Goal: Use online tool/utility: Utilize a website feature to perform a specific function

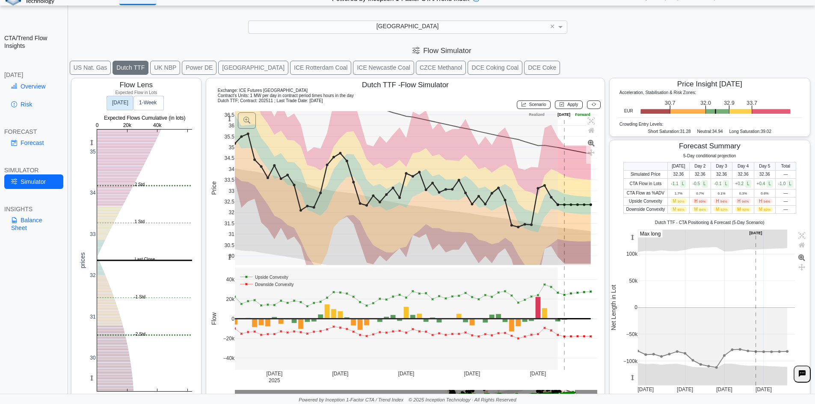
scroll to position [12, 0]
click at [30, 84] on link "Overview" at bounding box center [33, 86] width 59 height 15
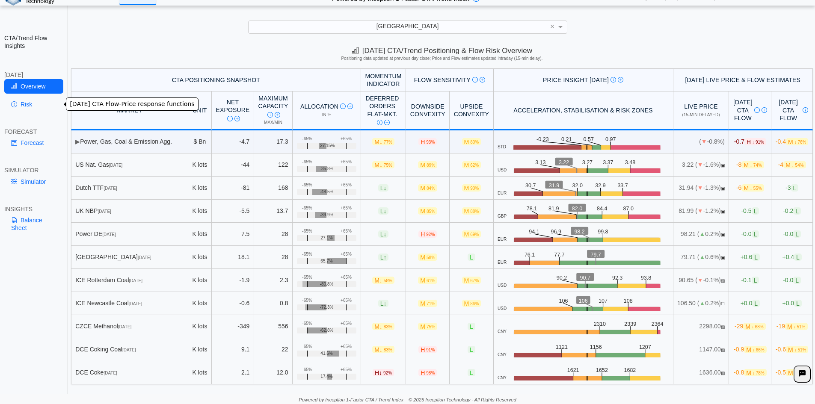
click at [32, 102] on link "Risk" at bounding box center [33, 104] width 59 height 15
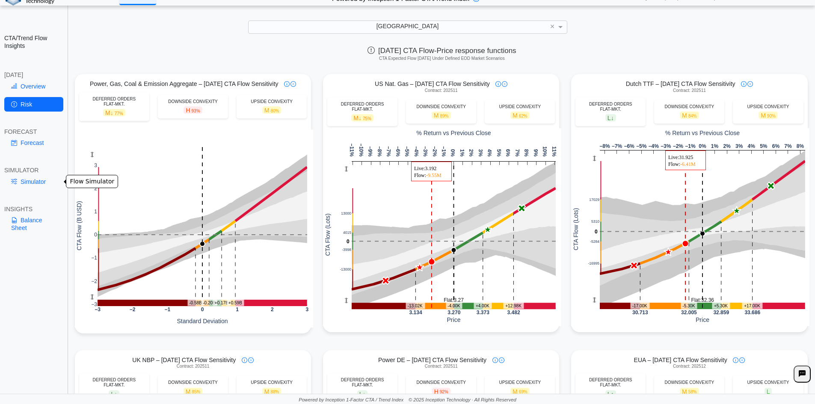
click at [27, 182] on link "Simulator" at bounding box center [33, 182] width 59 height 15
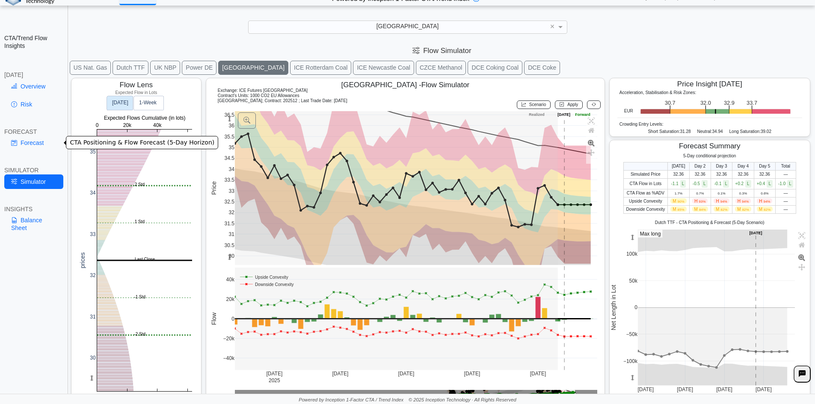
click at [30, 145] on link "Forecast" at bounding box center [33, 143] width 59 height 15
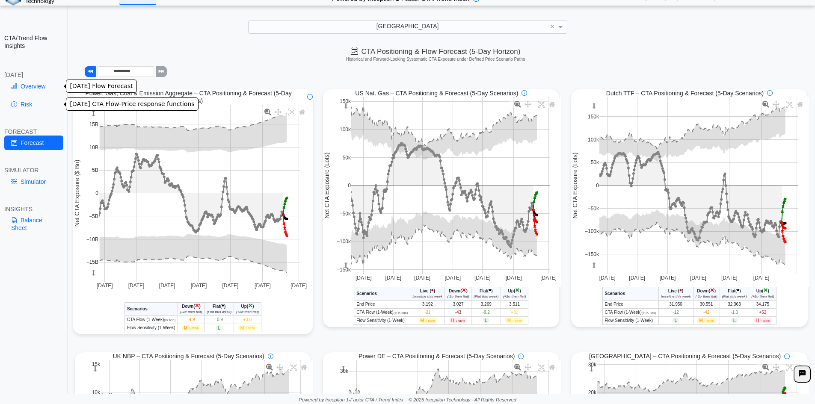
click at [33, 86] on link "Overview" at bounding box center [33, 86] width 59 height 15
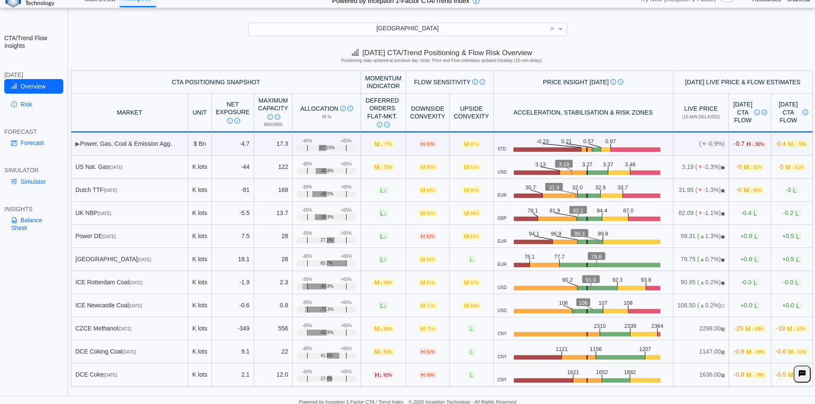
scroll to position [12, 0]
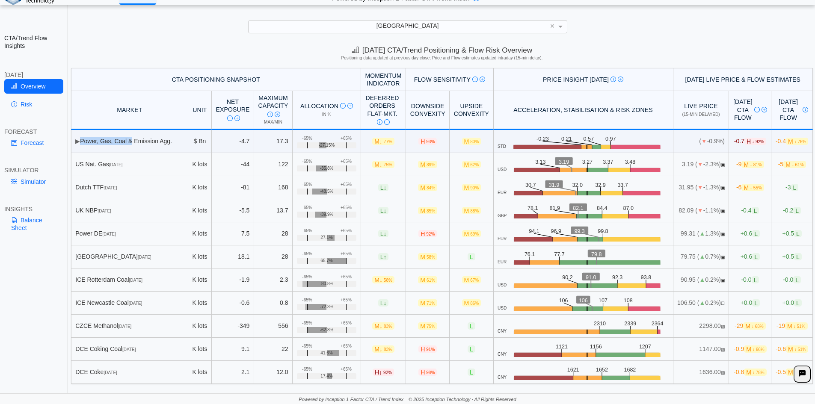
drag, startPoint x: 80, startPoint y: 143, endPoint x: 130, endPoint y: 143, distance: 49.2
click at [130, 143] on td "▶ Power, Gas, Coal & Emission Agg." at bounding box center [129, 141] width 117 height 23
click at [462, 186] on span "M 90%" at bounding box center [471, 187] width 19 height 7
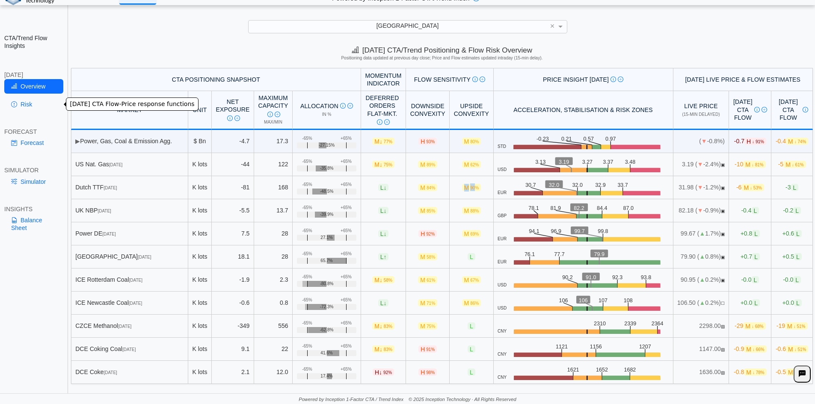
click at [470, 187] on span "90%" at bounding box center [474, 188] width 9 height 5
click at [741, 187] on span "M ↓ 53%" at bounding box center [752, 187] width 22 height 7
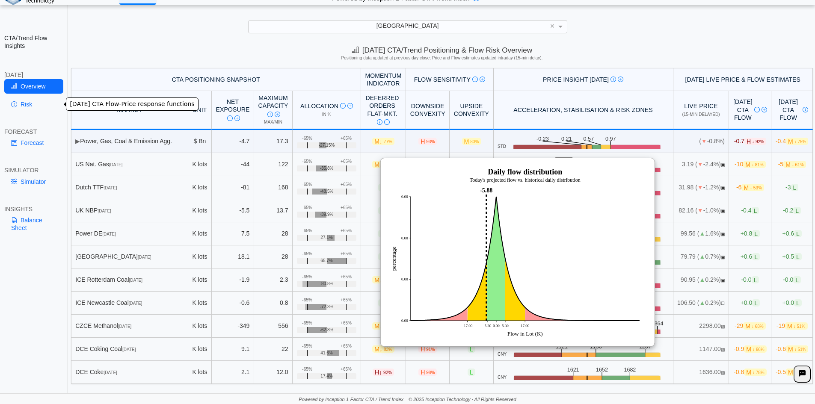
click at [673, 95] on th "Live Price (15-min delayed)" at bounding box center [701, 110] width 56 height 39
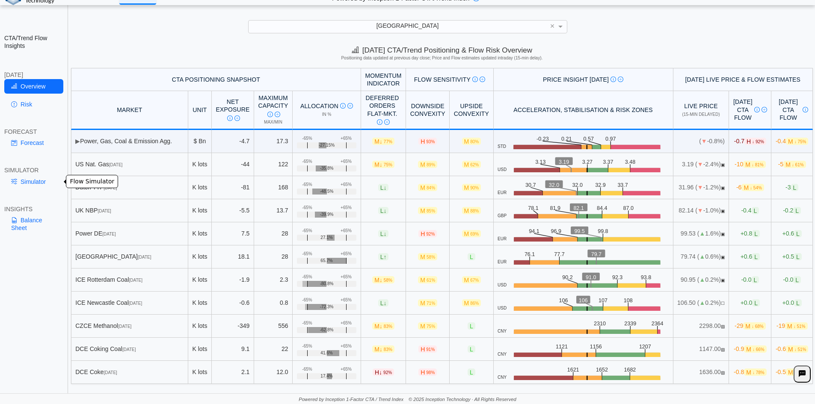
click at [34, 176] on link "Simulator" at bounding box center [33, 182] width 59 height 15
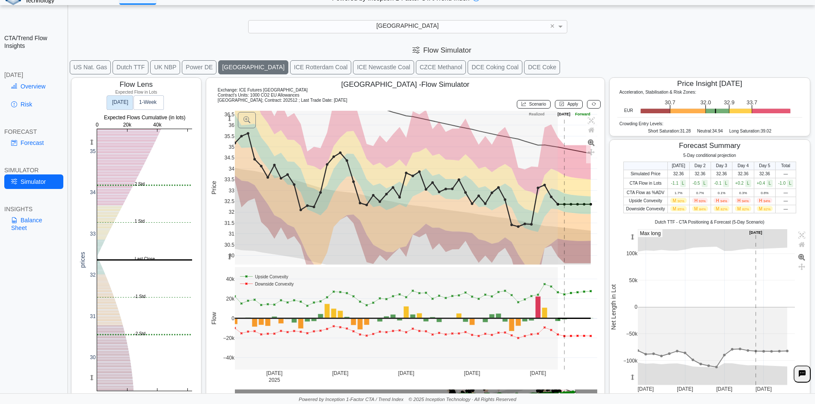
scroll to position [14, 0]
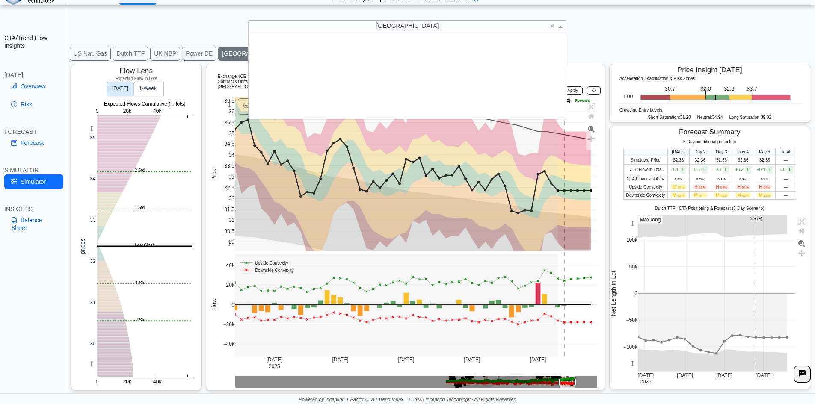
click at [358, 21] on div "[GEOGRAPHIC_DATA]" at bounding box center [408, 27] width 318 height 12
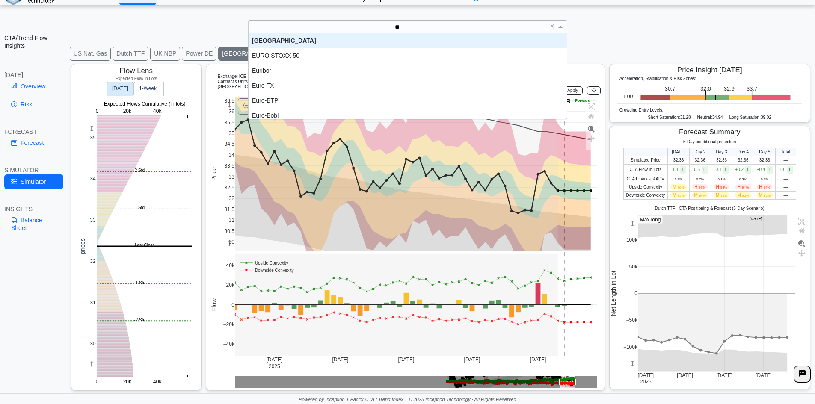
type input "***"
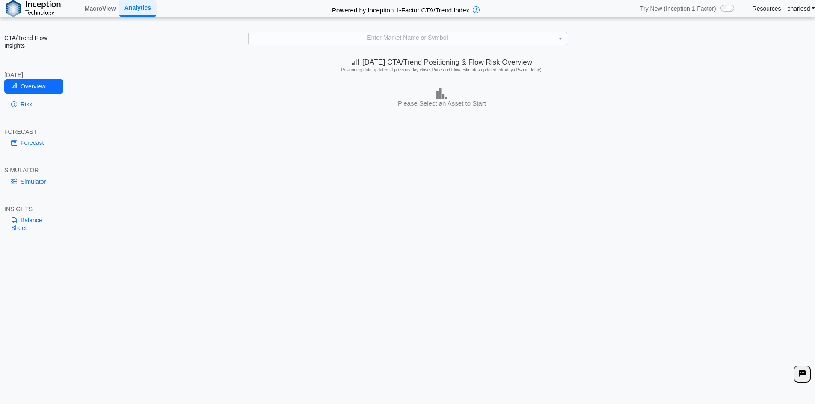
click at [371, 40] on div "Enter Market Name or Symbol" at bounding box center [408, 39] width 318 height 12
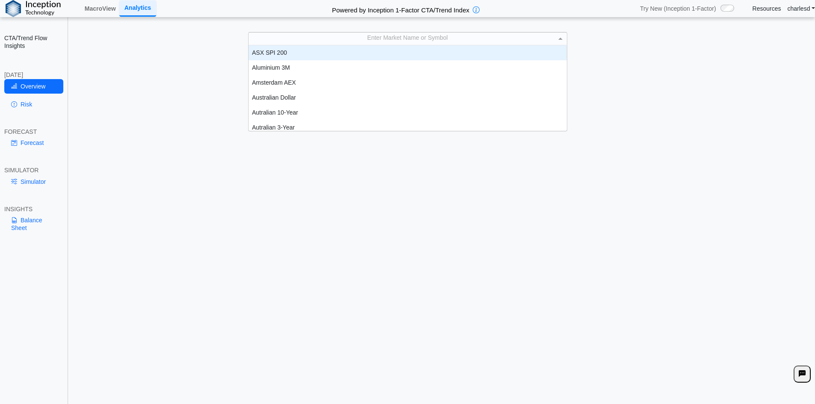
scroll to position [79, 312]
type input "***"
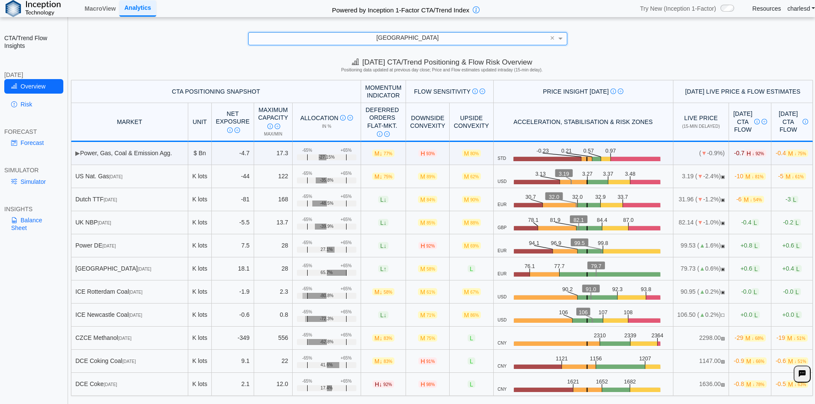
click at [35, 172] on div "SIMULATOR" at bounding box center [33, 170] width 59 height 8
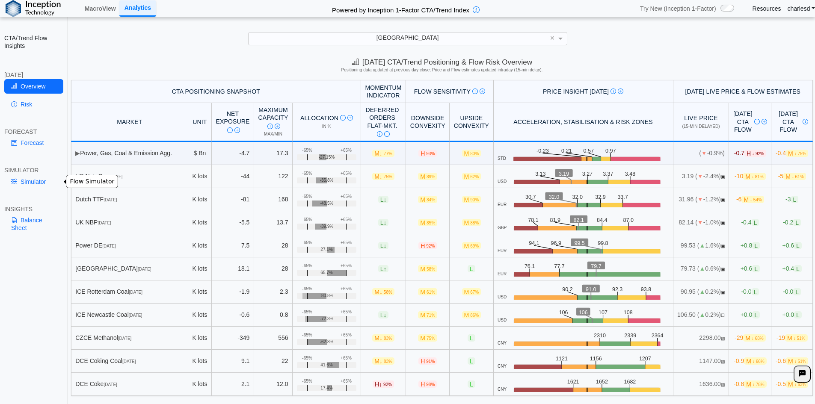
click at [33, 179] on link "Simulator" at bounding box center [33, 182] width 59 height 15
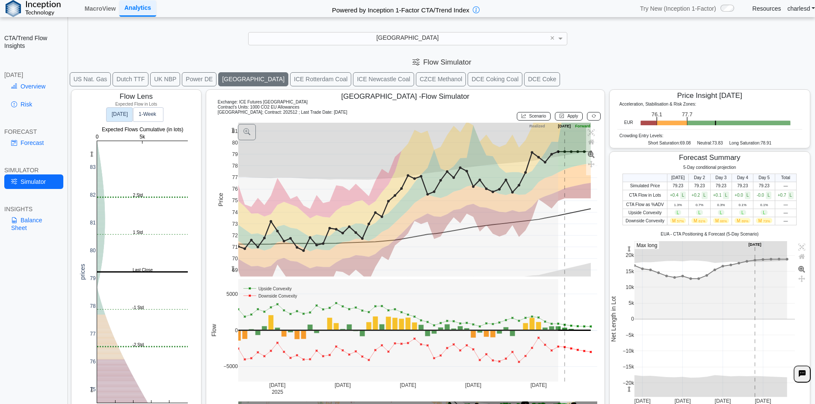
scroll to position [14, 0]
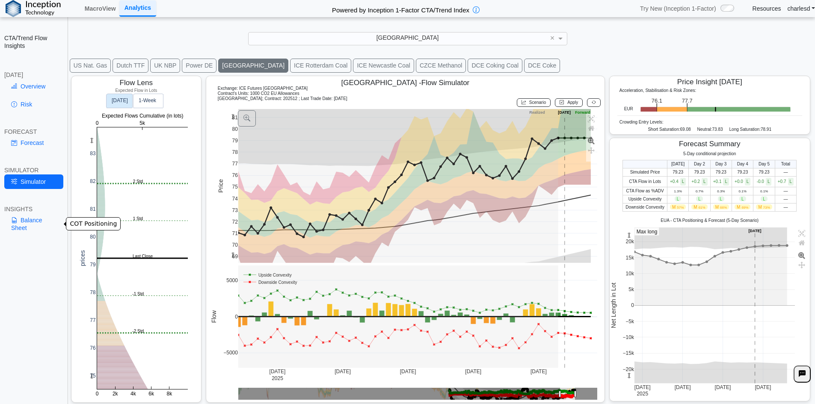
click at [26, 222] on link "Balance Sheet" at bounding box center [33, 224] width 59 height 22
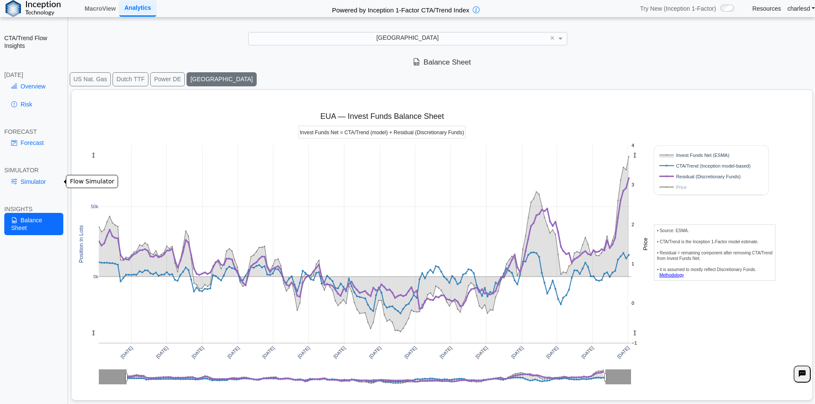
click at [29, 184] on link "Simulator" at bounding box center [33, 182] width 59 height 15
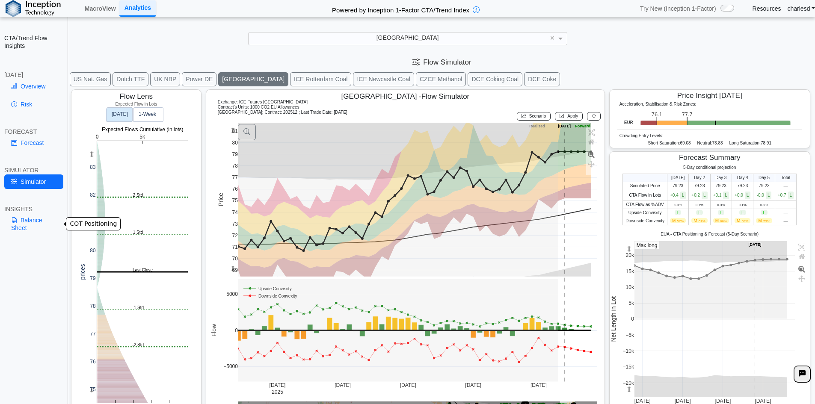
click at [34, 221] on link "Balance Sheet" at bounding box center [33, 224] width 59 height 22
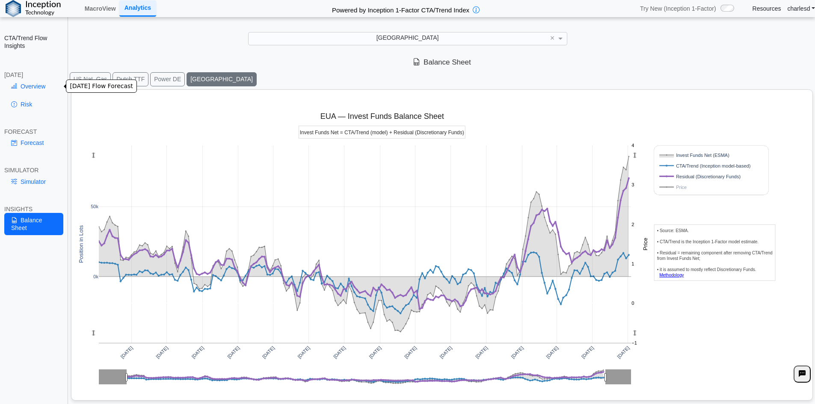
click at [27, 84] on link "Overview" at bounding box center [33, 86] width 59 height 15
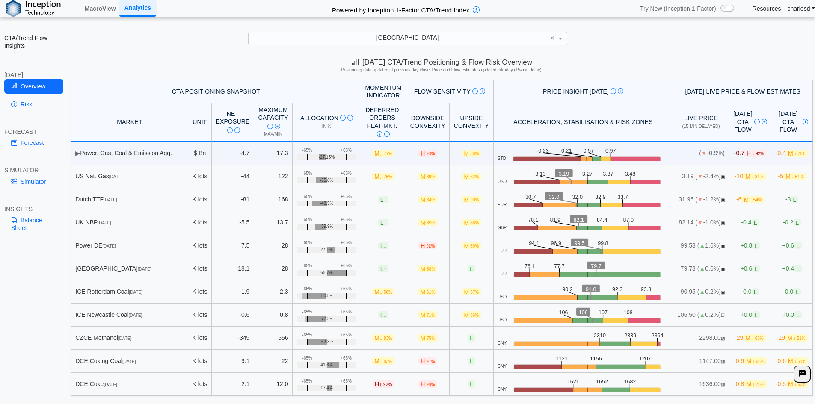
scroll to position [12, 0]
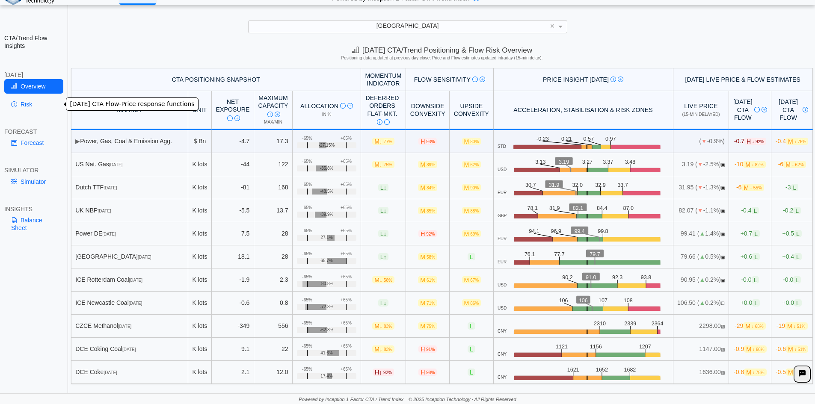
click at [21, 106] on link "Risk" at bounding box center [33, 104] width 59 height 15
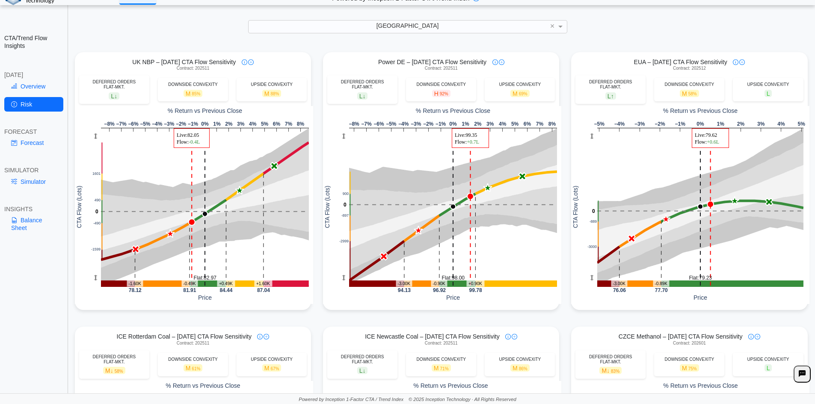
scroll to position [299, 0]
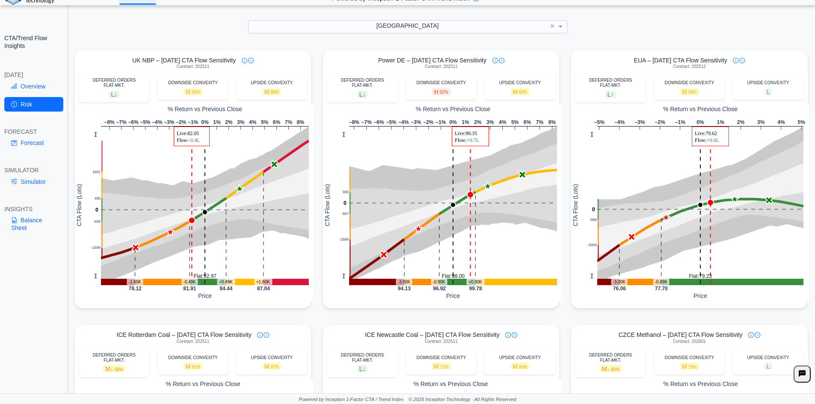
drag, startPoint x: 662, startPoint y: 218, endPoint x: 750, endPoint y: 38, distance: 200.7
click at [750, 38] on div "**********" at bounding box center [407, 196] width 815 height 416
click at [31, 181] on link "Simulator" at bounding box center [33, 182] width 59 height 15
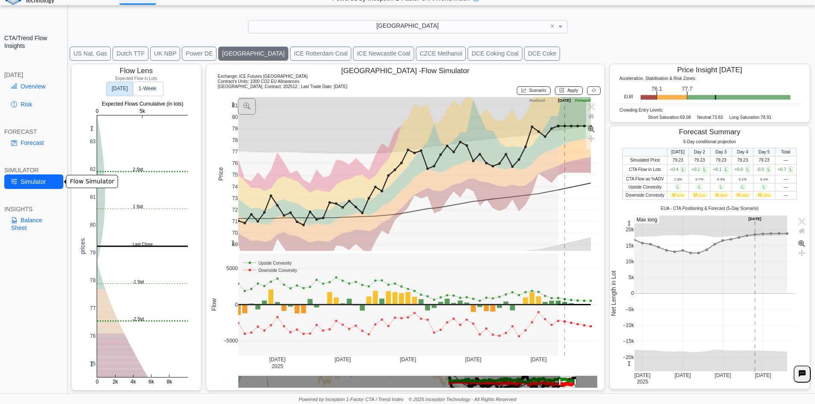
scroll to position [14, 0]
click at [31, 106] on link "Risk" at bounding box center [33, 104] width 59 height 15
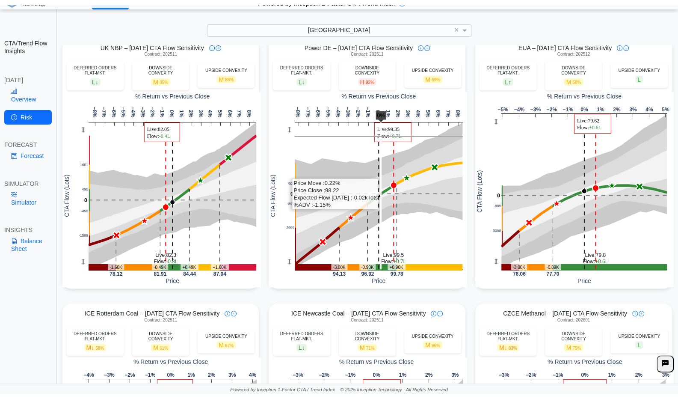
scroll to position [10, 0]
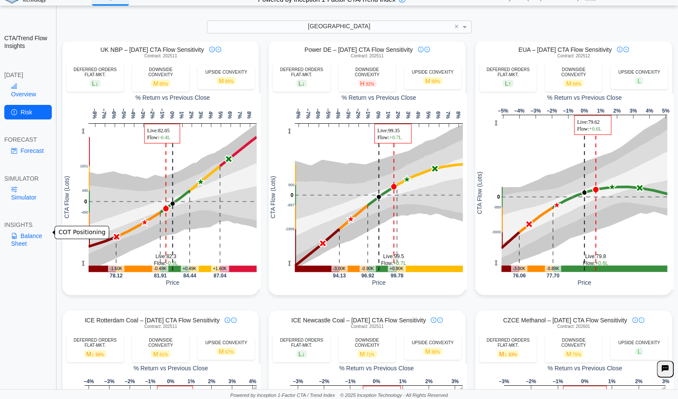
click at [30, 230] on link "Balance Sheet" at bounding box center [27, 239] width 47 height 22
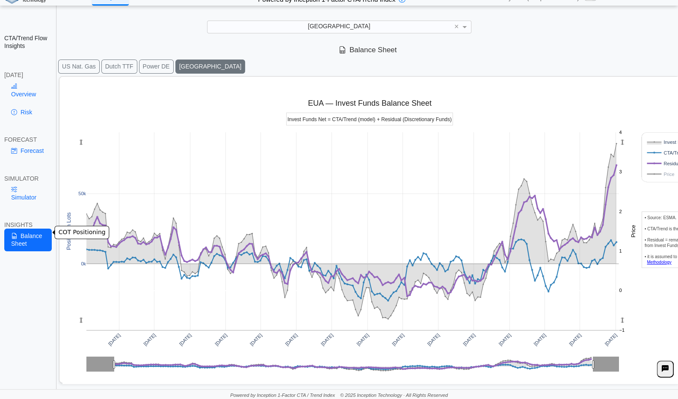
scroll to position [0, 0]
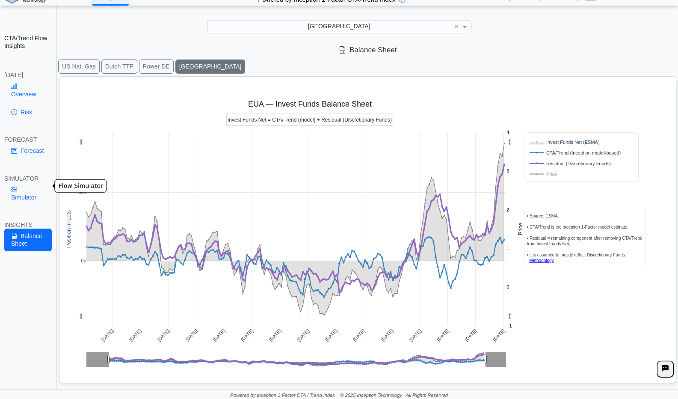
click at [33, 187] on link "Simulator" at bounding box center [27, 193] width 47 height 22
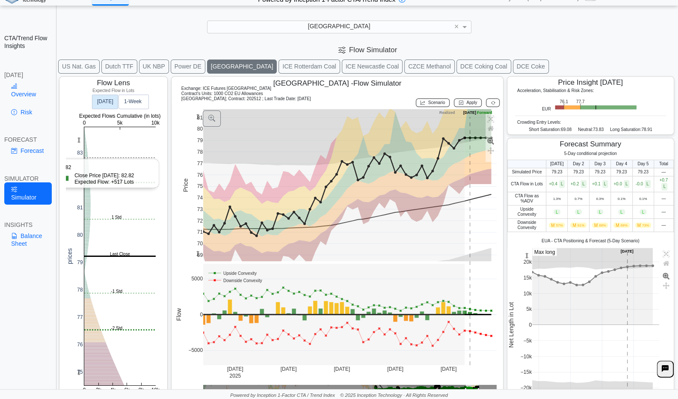
click at [117, 157] on rect at bounding box center [119, 256] width 71 height 258
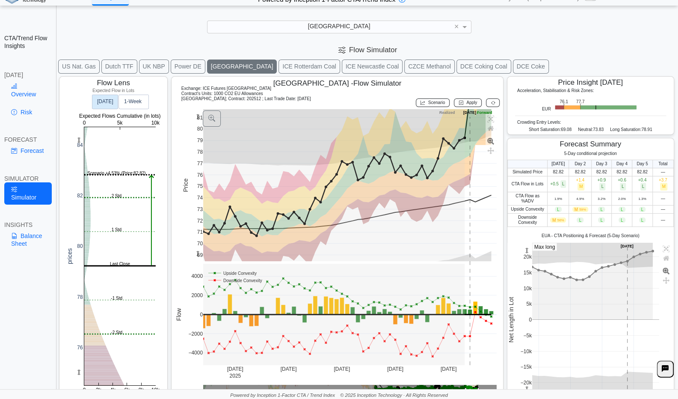
drag, startPoint x: 79, startPoint y: 139, endPoint x: 80, endPoint y: 158, distance: 19.3
click at [80, 158] on g at bounding box center [119, 257] width 89 height 276
drag, startPoint x: 84, startPoint y: 168, endPoint x: 84, endPoint y: 161, distance: 7.3
click at [84, 161] on div "0 2k 4k 6k 8k 10k 76 78 80 82 84 0 5k 10k prices Last Close 2 Std -2 Std 1 Std …" at bounding box center [113, 243] width 95 height 299
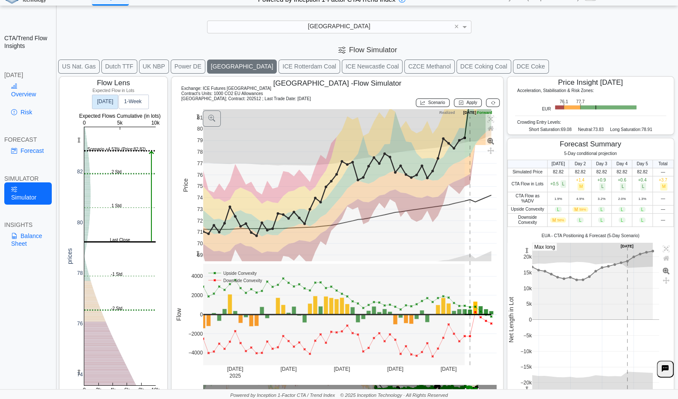
drag, startPoint x: 83, startPoint y: 172, endPoint x: 85, endPoint y: 148, distance: 24.1
click at [85, 148] on g at bounding box center [119, 257] width 89 height 276
click at [491, 100] on icon at bounding box center [493, 102] width 4 height 5
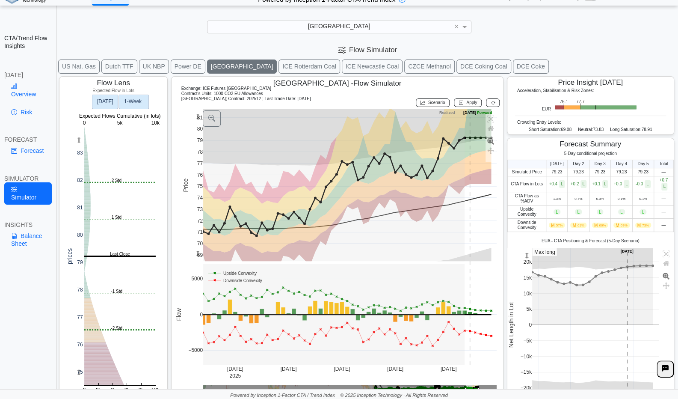
click at [142, 103] on rect at bounding box center [134, 102] width 30 height 14
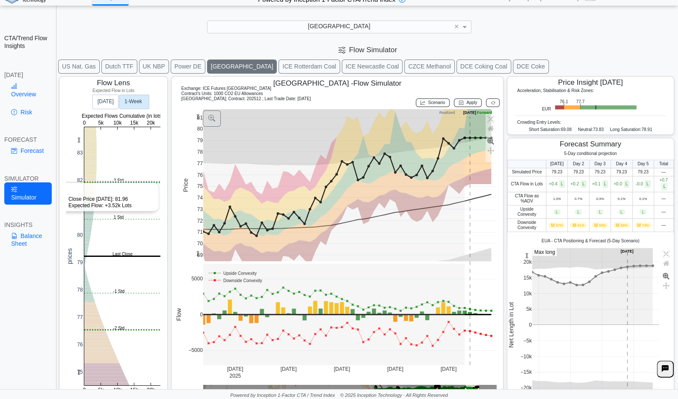
click at [92, 181] on rect at bounding box center [122, 256] width 76 height 258
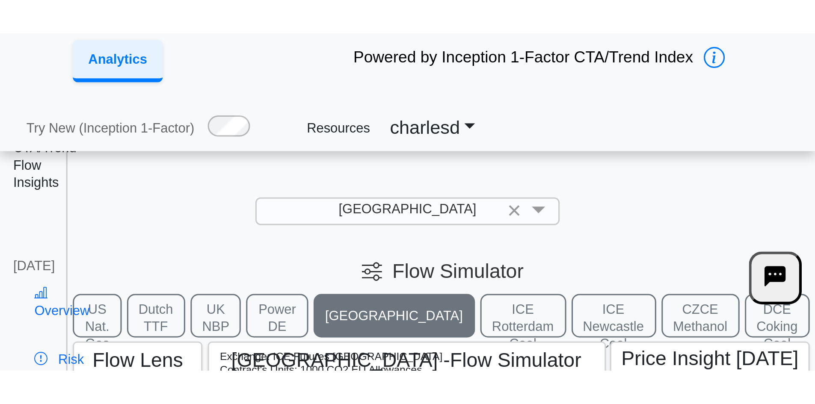
scroll to position [11, 0]
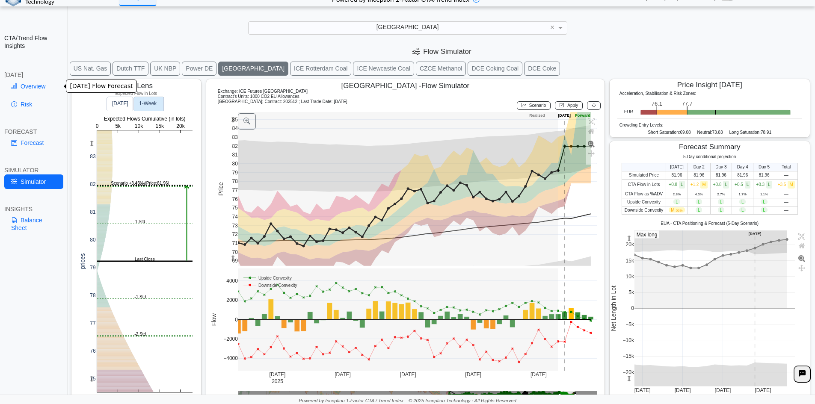
click at [22, 90] on link "Overview" at bounding box center [33, 86] width 59 height 15
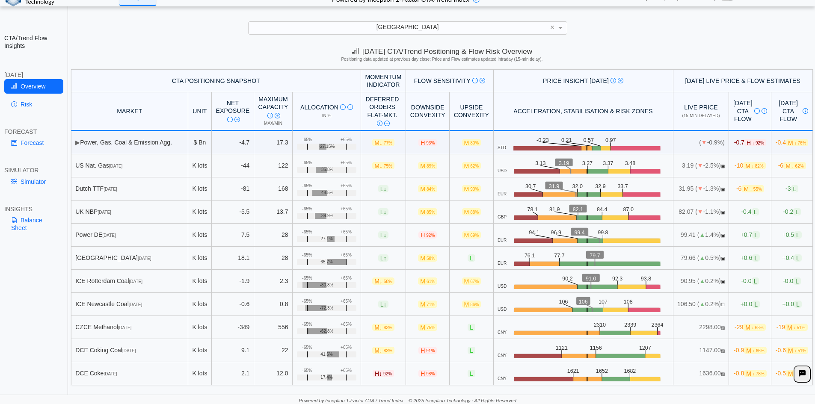
click at [230, 261] on td "18.1" at bounding box center [233, 258] width 42 height 23
drag, startPoint x: 225, startPoint y: 258, endPoint x: 258, endPoint y: 261, distance: 33.0
click at [258, 261] on tr "EUA [DATE] K lots 18.1 28 +65% -65% 65.7% L ↑ M 58% L EUR .zone-text { font-siz…" at bounding box center [442, 258] width 742 height 23
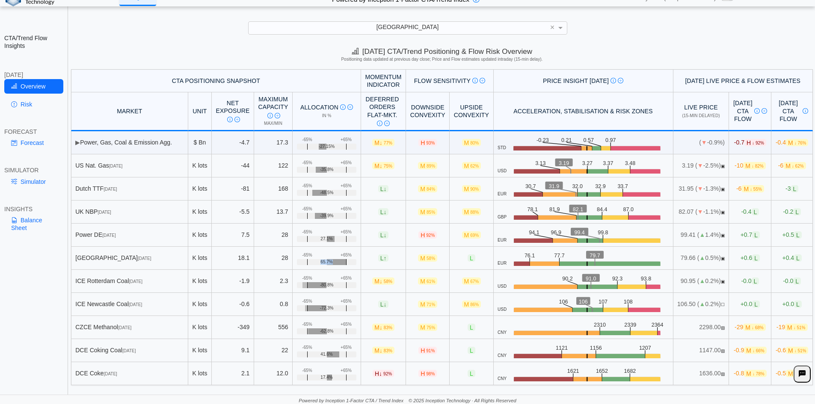
drag, startPoint x: 305, startPoint y: 262, endPoint x: 326, endPoint y: 263, distance: 21.4
click at [326, 263] on div "65.7%" at bounding box center [327, 262] width 60 height 6
click at [231, 259] on td "18.1" at bounding box center [233, 258] width 42 height 23
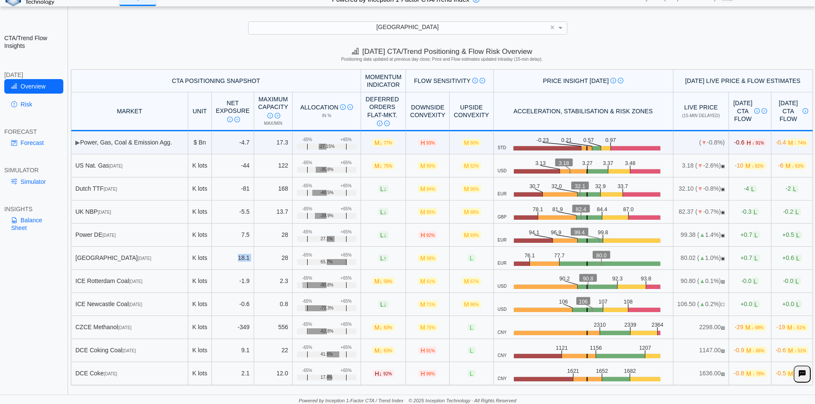
click at [231, 259] on td "18.1" at bounding box center [233, 258] width 42 height 23
click at [273, 258] on td "28" at bounding box center [273, 258] width 39 height 23
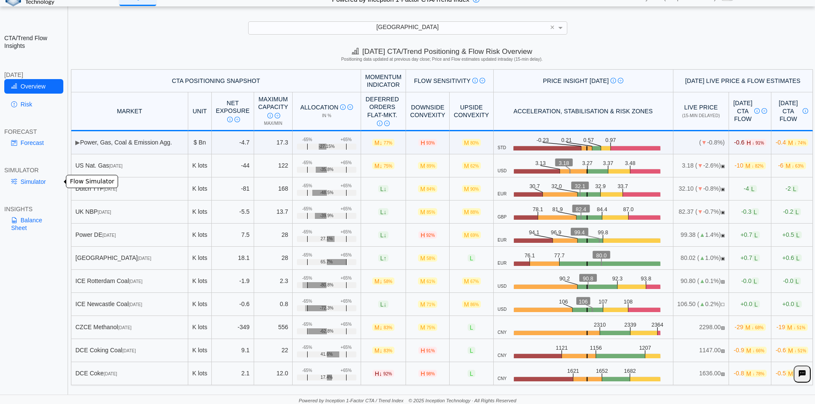
click at [36, 184] on link "Simulator" at bounding box center [33, 182] width 59 height 15
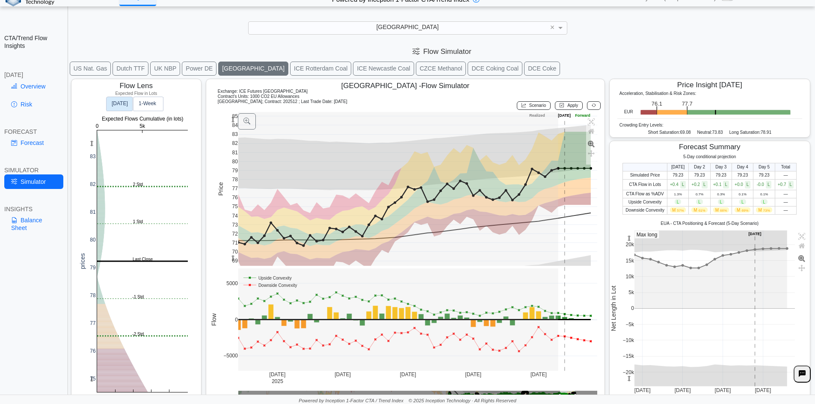
drag, startPoint x: 232, startPoint y: 120, endPoint x: 233, endPoint y: 154, distance: 33.8
click at [233, 154] on g at bounding box center [417, 189] width 377 height 171
click at [142, 113] on div "0 2k 4k 6k 8k 10k 75 76 77 78 79 80 81 82 83 0 5k 10k prices Last Close [GEOGRA…" at bounding box center [136, 248] width 114 height 303
click at [142, 110] on rect at bounding box center [148, 104] width 30 height 14
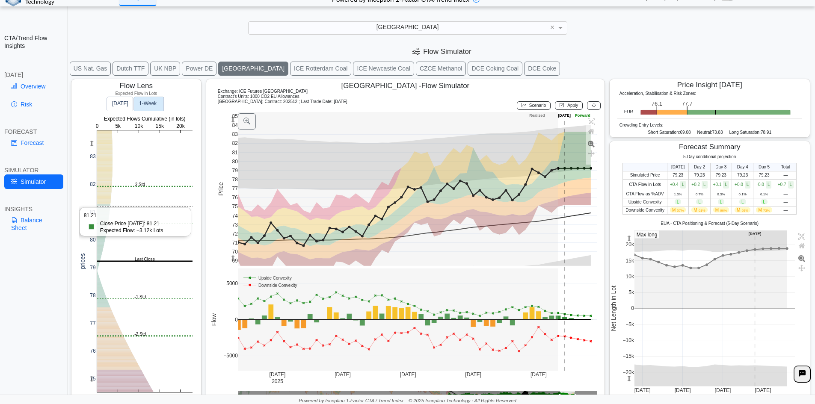
click at [115, 207] on rect at bounding box center [144, 261] width 95 height 262
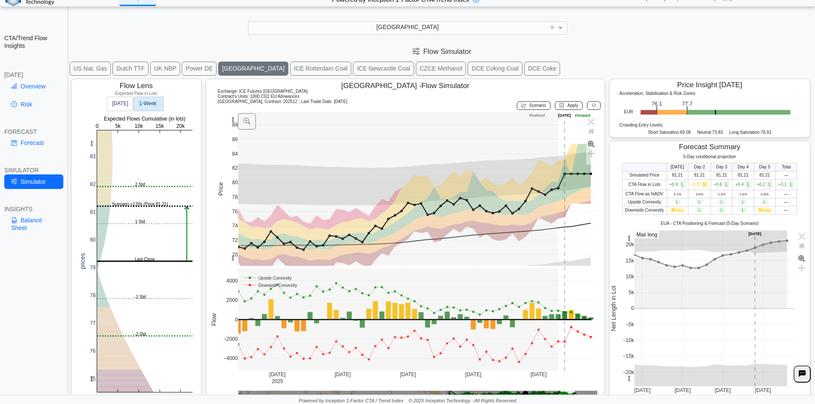
drag, startPoint x: 231, startPoint y: 126, endPoint x: 232, endPoint y: 159, distance: 32.5
click at [232, 159] on g at bounding box center [417, 189] width 377 height 171
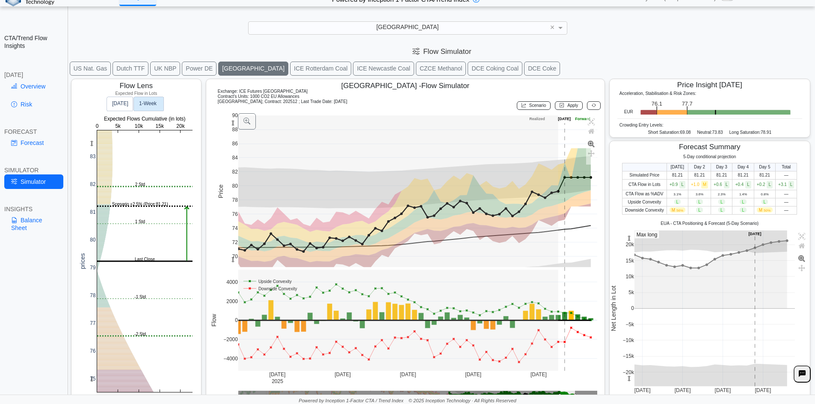
click at [529, 107] on span "Scenario" at bounding box center [537, 105] width 17 height 5
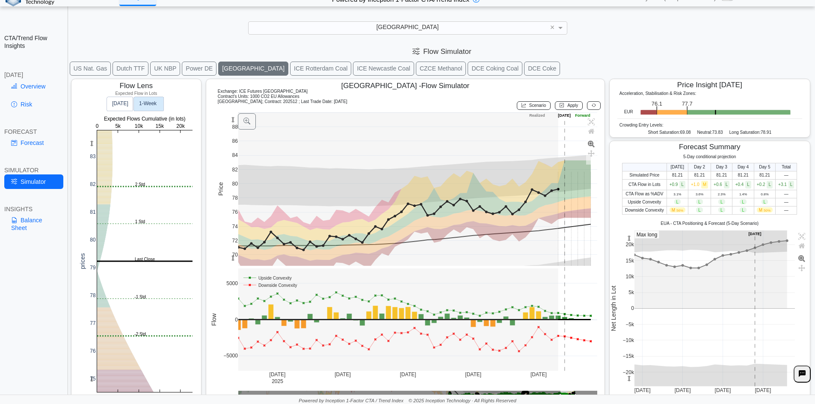
drag, startPoint x: 231, startPoint y: 120, endPoint x: 581, endPoint y: 184, distance: 355.4
click at [231, 186] on g at bounding box center [417, 189] width 377 height 171
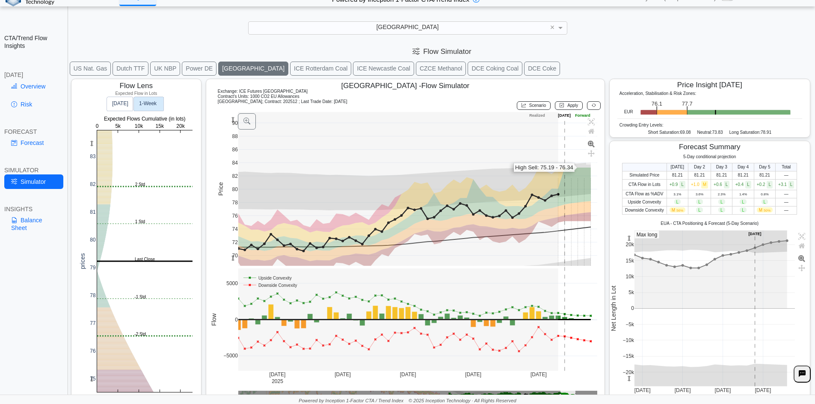
click at [578, 166] on rect at bounding box center [417, 189] width 359 height 154
click at [578, 179] on rect at bounding box center [417, 189] width 359 height 154
click at [583, 163] on rect at bounding box center [417, 189] width 359 height 154
click at [586, 113] on rect at bounding box center [417, 189] width 359 height 154
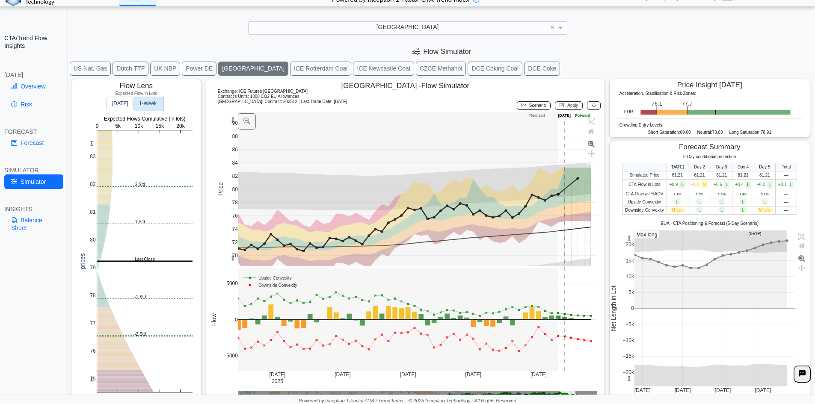
click at [592, 103] on button at bounding box center [594, 105] width 14 height 9
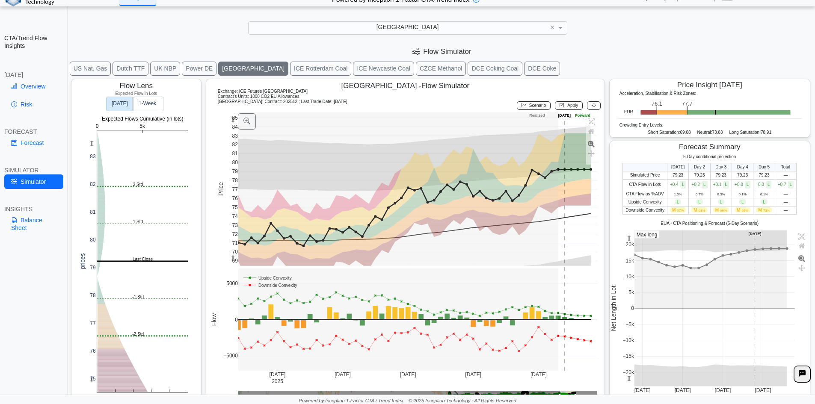
drag, startPoint x: 232, startPoint y: 118, endPoint x: 231, endPoint y: 153, distance: 35.1
click at [231, 153] on g at bounding box center [417, 189] width 377 height 171
click at [529, 103] on span "Scenario" at bounding box center [537, 105] width 17 height 5
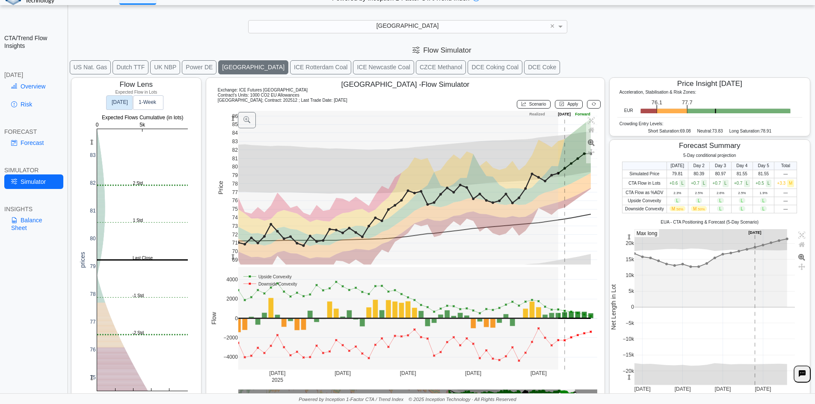
scroll to position [14, 0]
